Goal: Transaction & Acquisition: Obtain resource

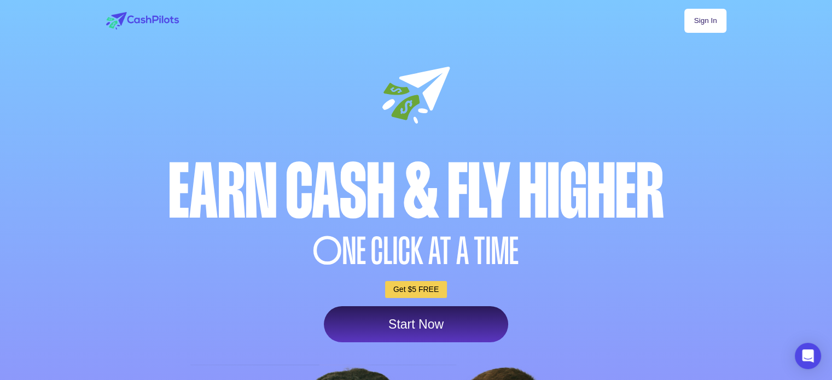
click at [725, 24] on link "Sign In" at bounding box center [706, 21] width 42 height 24
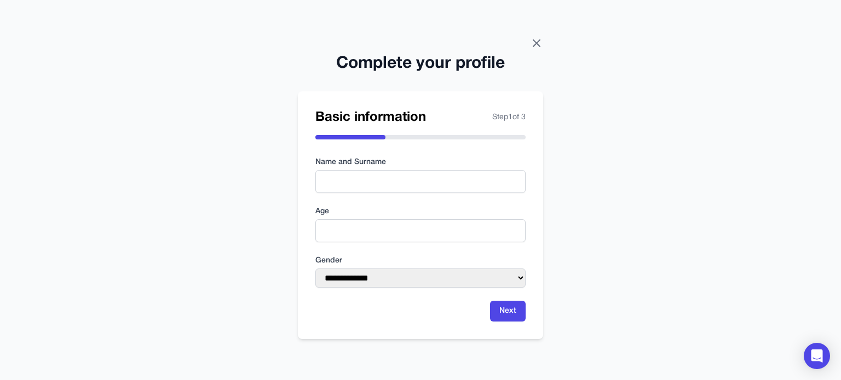
click at [537, 43] on icon at bounding box center [536, 43] width 7 height 7
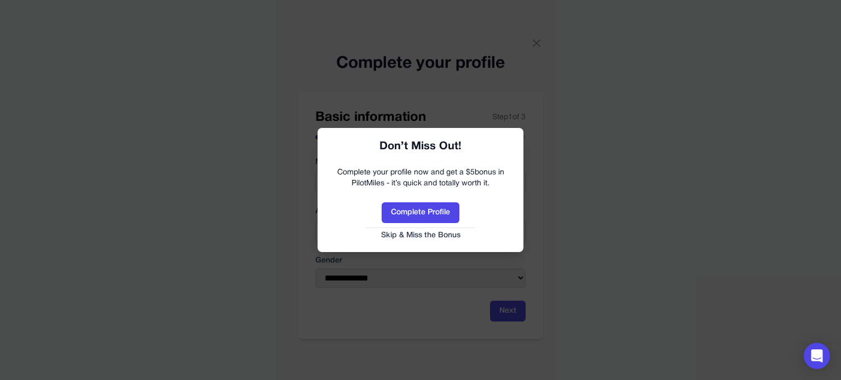
click at [433, 232] on button "Skip & Miss the Bonus" at bounding box center [420, 235] width 184 height 11
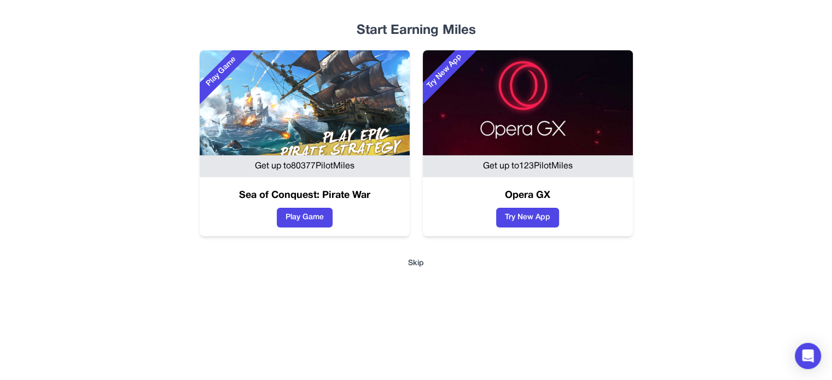
click at [417, 100] on div "Play Game Get up to 80377 PilotMiles Sea of Conquest: Pirate War Play Game Try …" at bounding box center [416, 143] width 665 height 186
click at [413, 256] on div "Start Earning Miles Play Game Get up to 80377 PilotMiles Sea of Conquest: Pirat…" at bounding box center [416, 154] width 701 height 265
click at [416, 262] on button "Skip" at bounding box center [416, 263] width 665 height 11
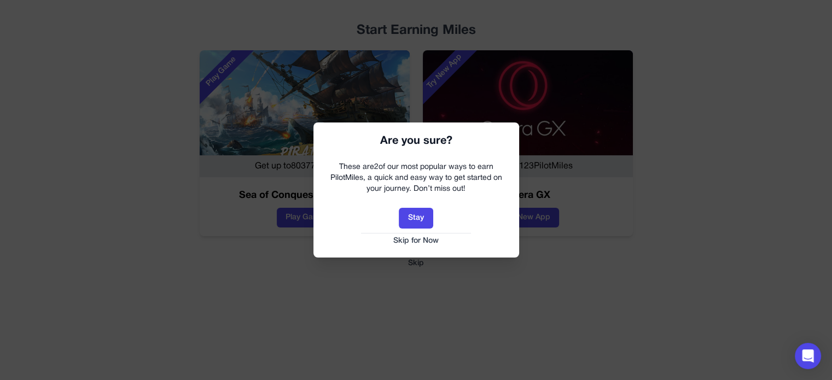
click at [431, 241] on button "Skip for Now" at bounding box center [417, 241] width 184 height 11
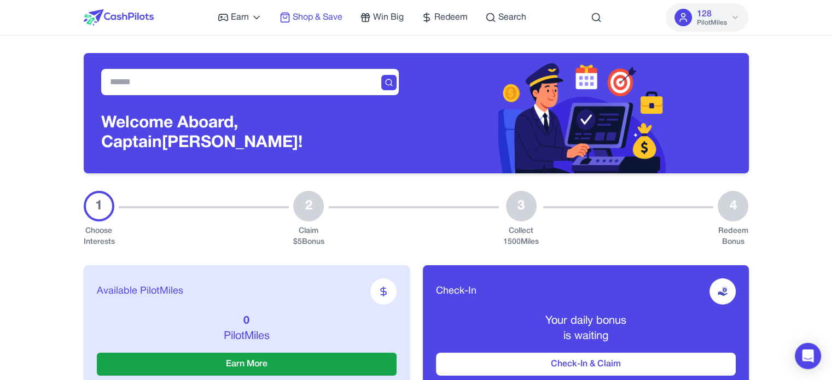
click at [329, 18] on span "Shop & Save" at bounding box center [318, 17] width 50 height 13
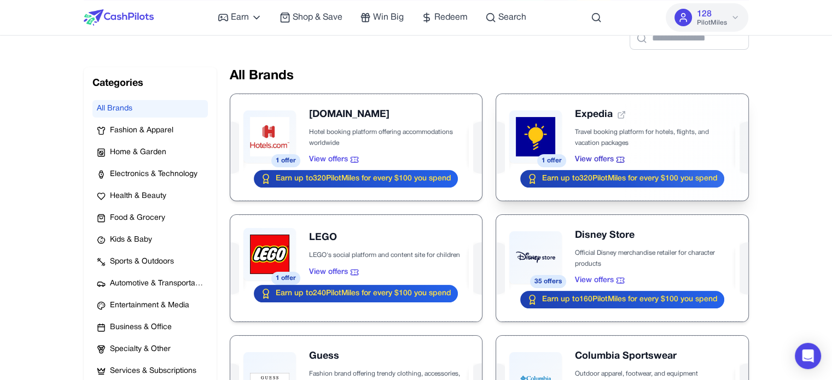
scroll to position [274, 0]
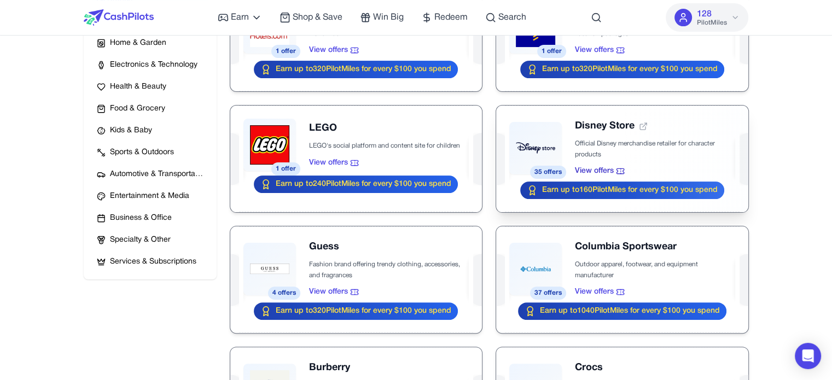
click at [609, 129] on div at bounding box center [622, 159] width 252 height 107
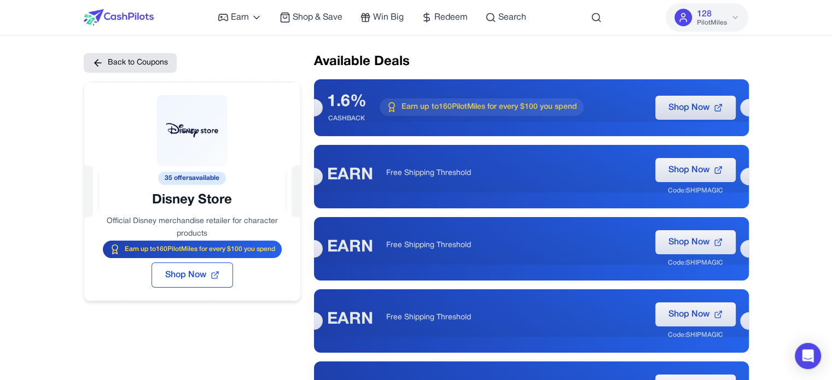
click at [403, 68] on h2 "Available Deals" at bounding box center [531, 62] width 435 height 18
